Goal: Task Accomplishment & Management: Use online tool/utility

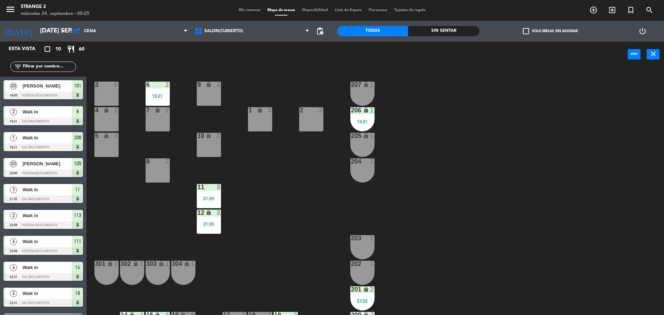
click at [208, 189] on div "3 6 6 2 19:21 9 lock 2 207 lock 1 4 lock 2 7 lock 2 206 lock 1 19:21 1 lock 3 2…" at bounding box center [378, 192] width 571 height 247
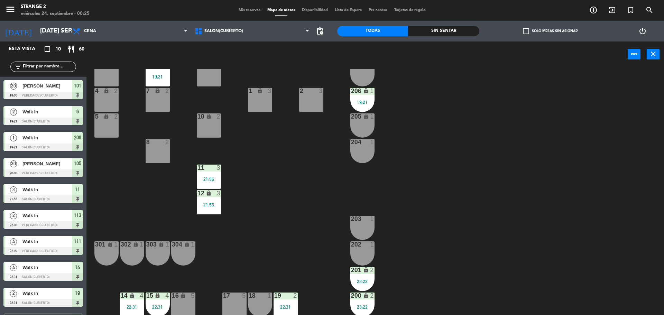
click at [211, 205] on div "21:55" at bounding box center [209, 204] width 24 height 5
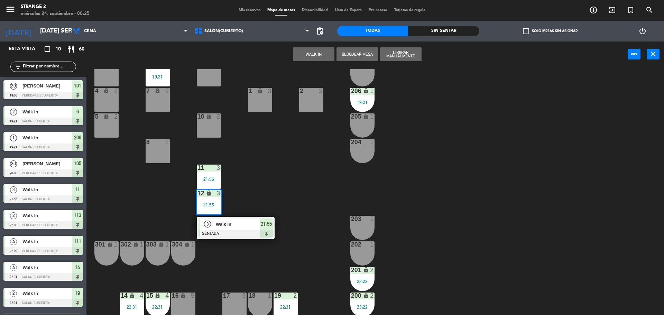
click at [235, 227] on span "Walk In" at bounding box center [238, 223] width 44 height 7
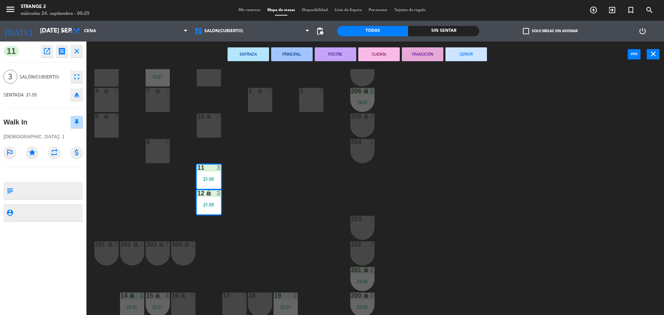
click at [476, 58] on button "SERVIR" at bounding box center [465, 54] width 41 height 14
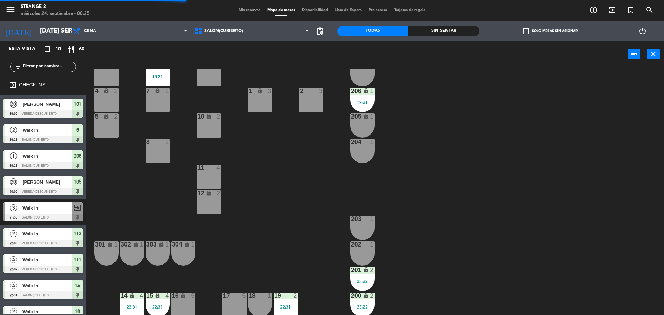
click at [359, 98] on div "206 lock 1 19:21" at bounding box center [362, 100] width 24 height 24
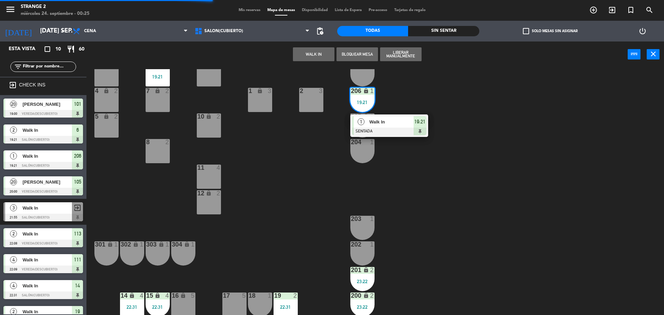
click at [384, 124] on span "Walk In" at bounding box center [391, 121] width 44 height 7
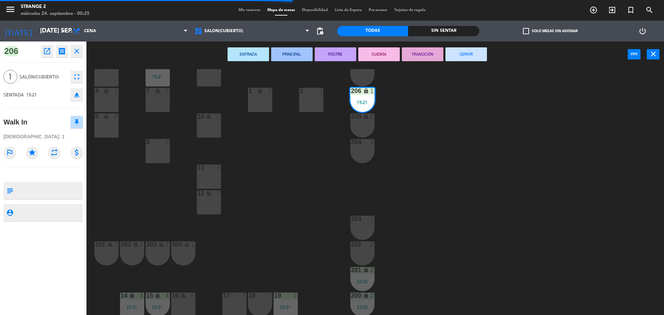
click at [464, 51] on button "SERVIR" at bounding box center [465, 54] width 41 height 14
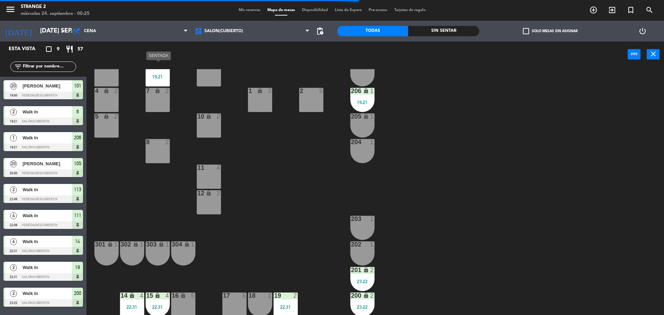
click at [156, 76] on div "19:21" at bounding box center [157, 76] width 24 height 5
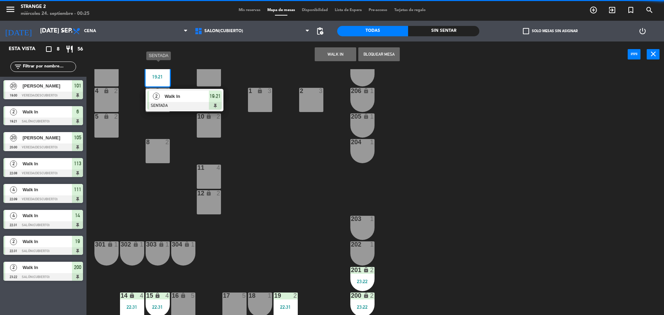
click at [170, 98] on span "Walk In" at bounding box center [186, 96] width 44 height 7
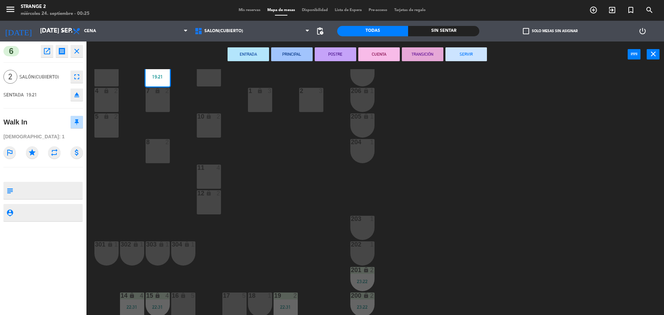
click at [458, 54] on button "SERVIR" at bounding box center [465, 54] width 41 height 14
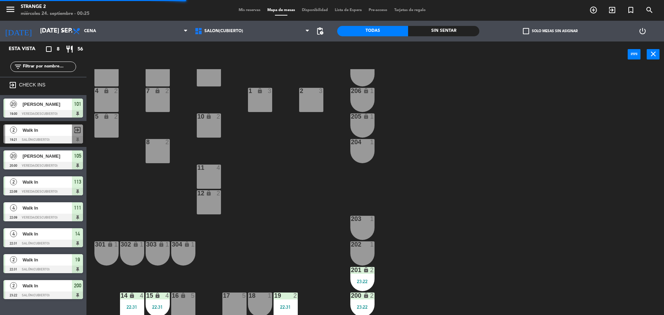
click at [362, 279] on div "23:22" at bounding box center [362, 281] width 24 height 5
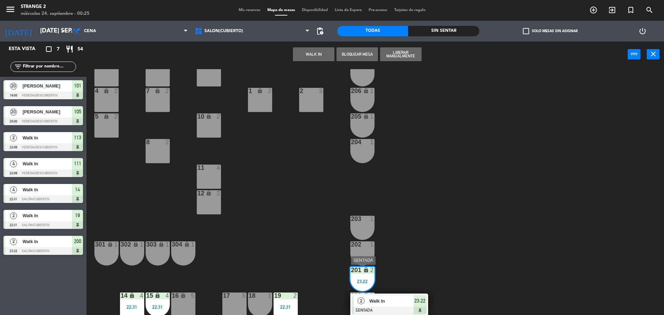
click at [420, 302] on span "23:22" at bounding box center [419, 301] width 11 height 8
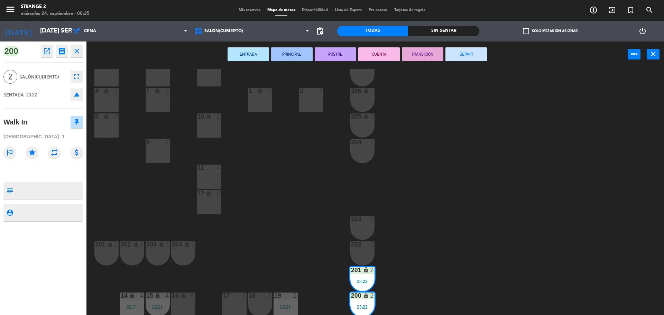
click at [458, 59] on button "SERVIR" at bounding box center [465, 54] width 41 height 14
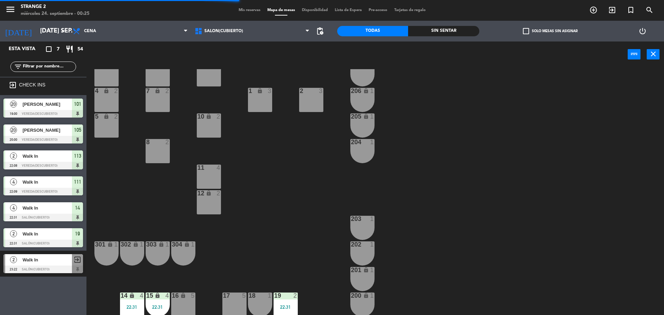
click at [293, 297] on div "2" at bounding box center [295, 295] width 4 height 6
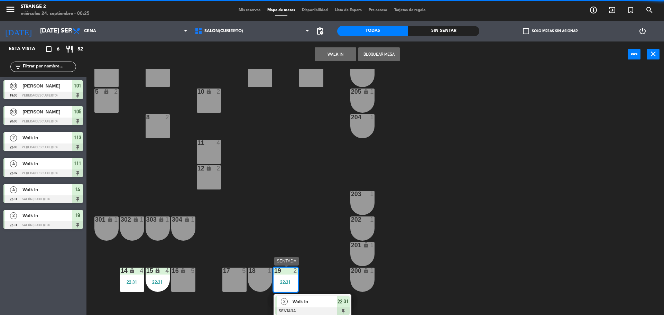
click at [321, 309] on div at bounding box center [312, 311] width 74 height 8
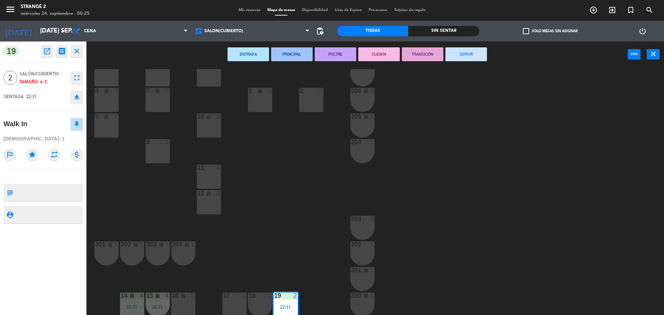
click at [459, 50] on button "SERVIR" at bounding box center [465, 54] width 41 height 14
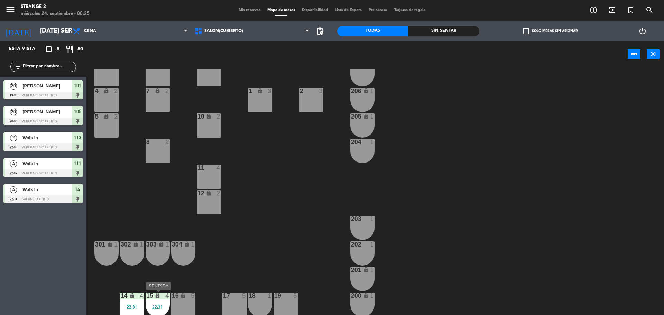
click at [161, 301] on div "15 lock 4 22:31" at bounding box center [157, 304] width 24 height 24
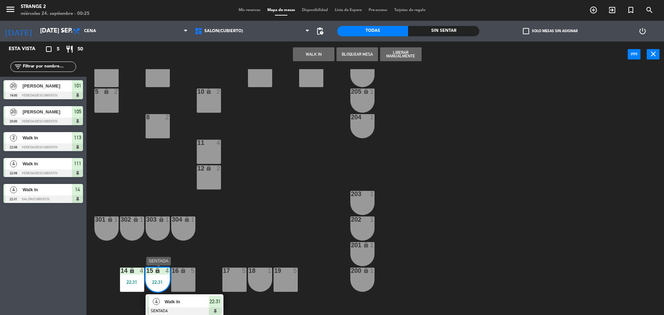
click at [172, 302] on span "Walk In" at bounding box center [186, 301] width 44 height 7
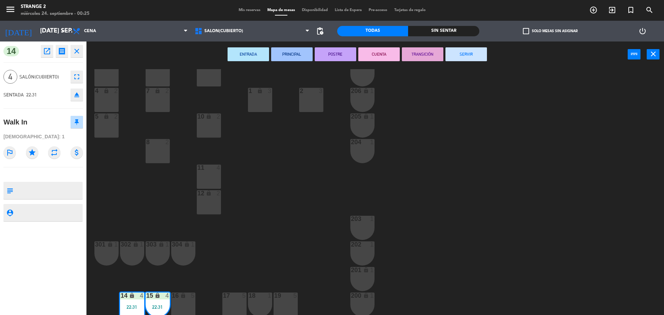
click at [466, 57] on button "SERVIR" at bounding box center [465, 54] width 41 height 14
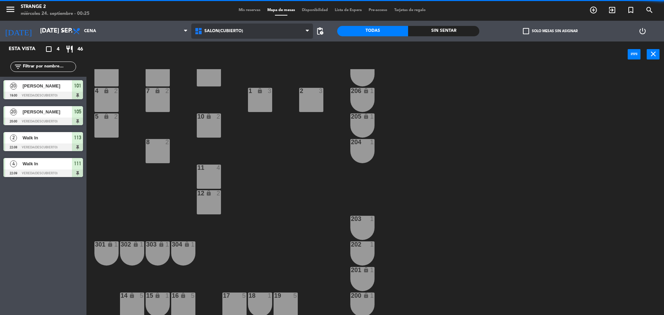
click at [208, 29] on span "Salón(Cubierto)" at bounding box center [223, 31] width 39 height 5
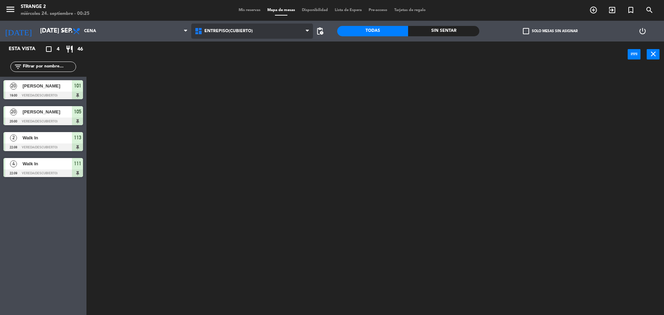
scroll to position [0, 0]
click at [240, 46] on ng-component "menu Strange 2 miércoles 24. septiembre - 00:25 Mis reservas Mapa de mesas Disp…" at bounding box center [332, 158] width 664 height 317
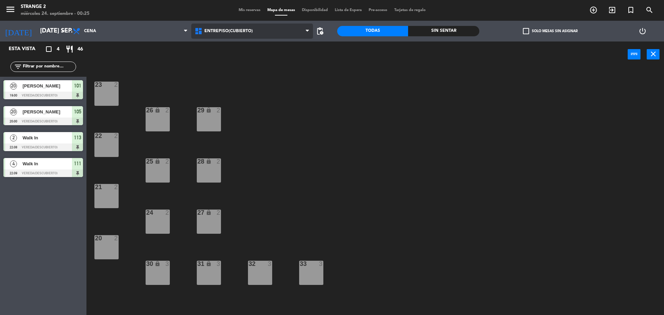
click at [225, 23] on span "Entrepiso(Cubierto)" at bounding box center [252, 30] width 122 height 15
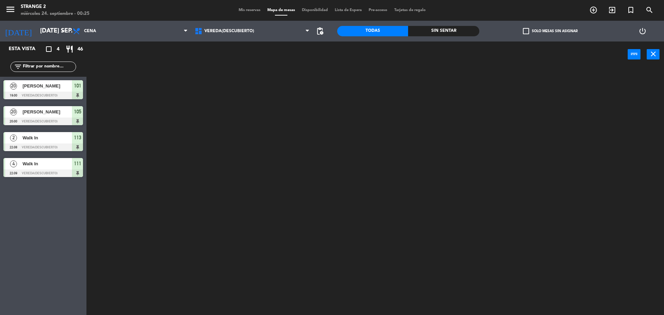
click at [229, 75] on ng-component "menu Strange 2 miércoles 24. septiembre - 00:25 Mis reservas Mapa de mesas Disp…" at bounding box center [332, 158] width 664 height 317
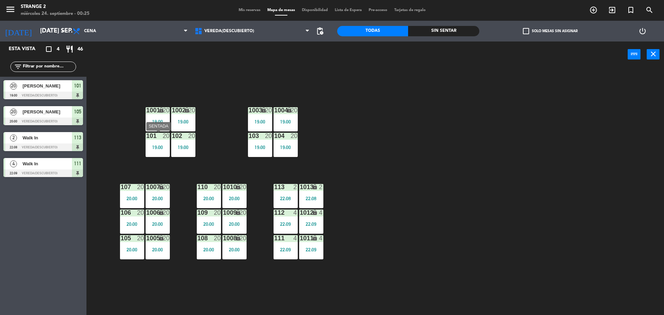
click at [170, 142] on div "1001 lock 20 19:00 1002 lock 20 19:00 1003 lock 20 19:00 1004 lock 20 19:00 101…" at bounding box center [378, 192] width 571 height 247
click at [185, 145] on div "19:00" at bounding box center [183, 147] width 24 height 5
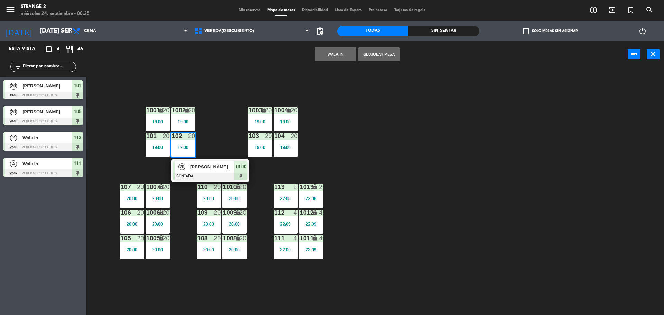
click at [199, 173] on div at bounding box center [210, 176] width 74 height 8
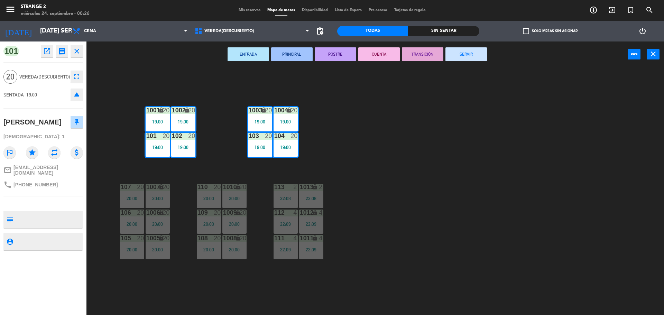
click at [457, 58] on button "SERVIR" at bounding box center [465, 54] width 41 height 14
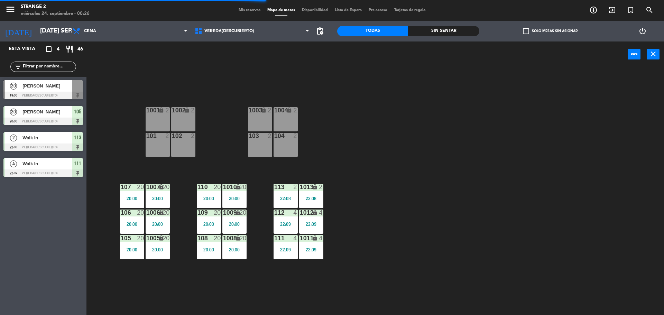
click at [245, 213] on div "20" at bounding box center [242, 212] width 7 height 6
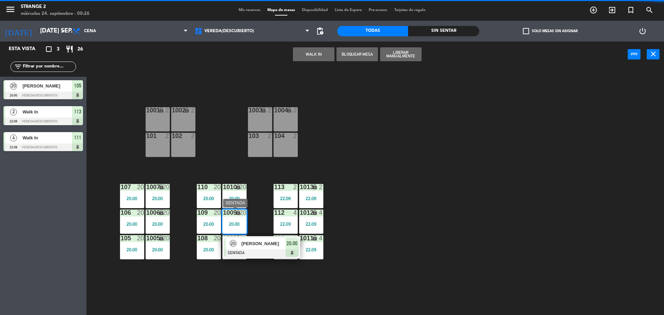
click at [258, 239] on div "20 [PERSON_NAME] SENTADA 20:00" at bounding box center [261, 247] width 88 height 22
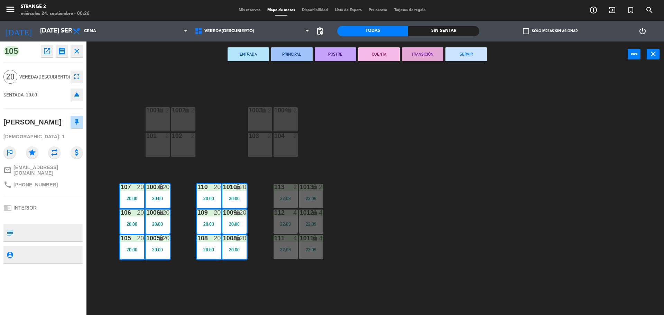
click at [468, 62] on div "ENTRADA PRINCIPAL POSTRE CUENTA TRANSICIÓN SERVIR power_input close" at bounding box center [356, 54] width 541 height 26
click at [471, 58] on button "SERVIR" at bounding box center [465, 54] width 41 height 14
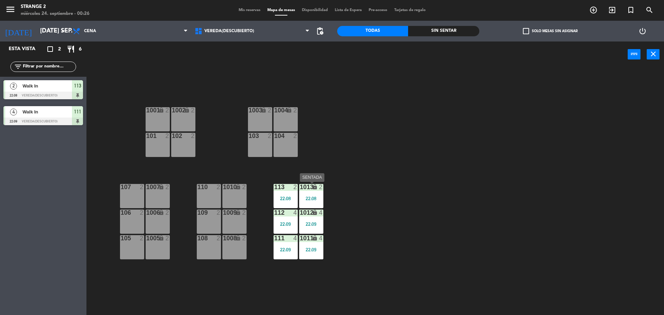
click at [317, 196] on div "22:08" at bounding box center [311, 198] width 24 height 5
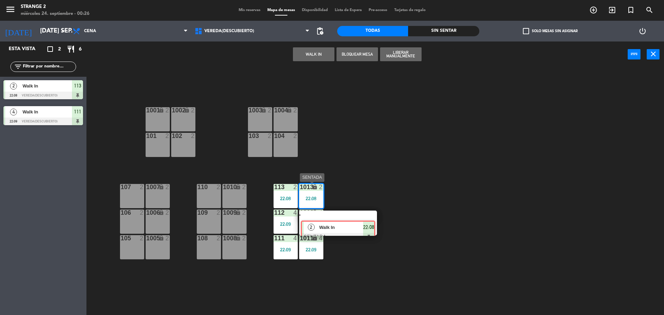
click at [328, 217] on div "1001 lock 2 1002 lock 2 1003 lock 2 1004 lock 2 101 2 102 2 103 2 104 2 113 2 2…" at bounding box center [378, 192] width 571 height 247
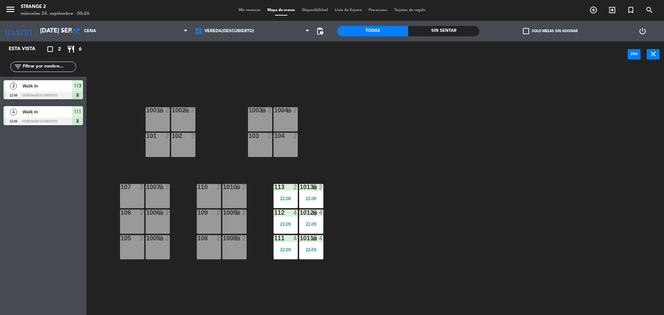
click at [306, 195] on div "1013 lock 2 22:08" at bounding box center [311, 196] width 24 height 24
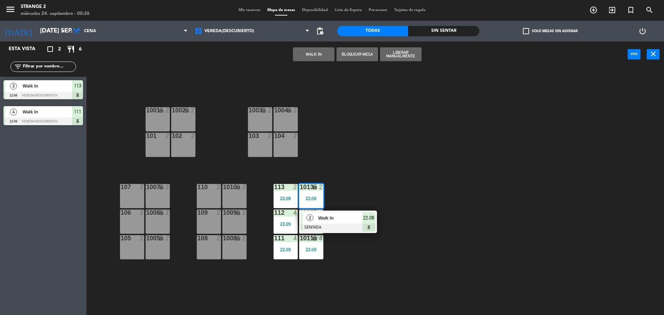
click at [340, 219] on span "Walk In" at bounding box center [340, 217] width 44 height 7
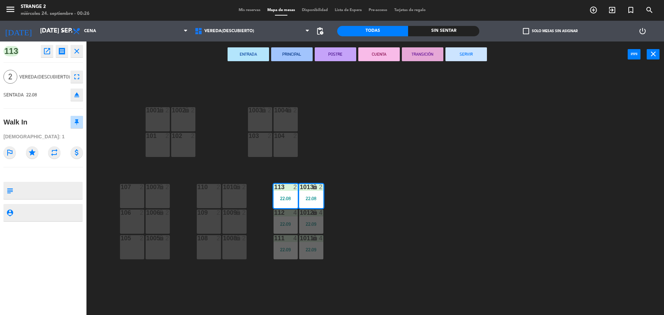
click at [467, 57] on button "SERVIR" at bounding box center [465, 54] width 41 height 14
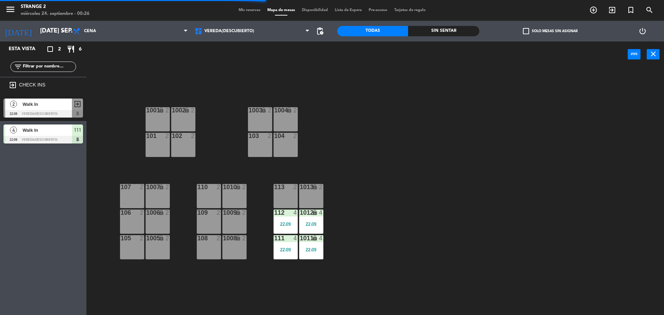
click at [282, 212] on div at bounding box center [285, 212] width 11 height 6
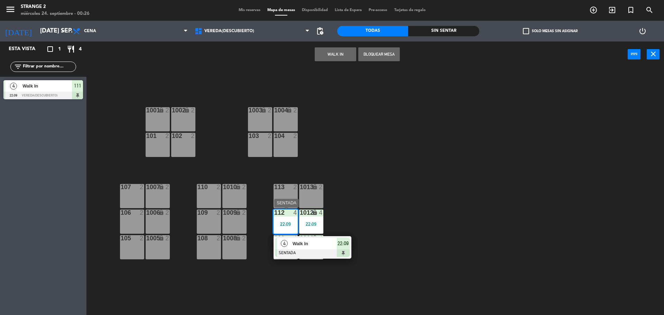
click at [339, 243] on span "22:09" at bounding box center [342, 243] width 11 height 8
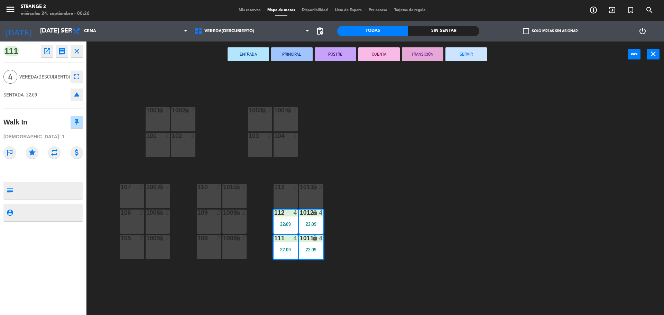
click at [465, 50] on button "SERVIR" at bounding box center [465, 54] width 41 height 14
